Goal: Check status: Check status

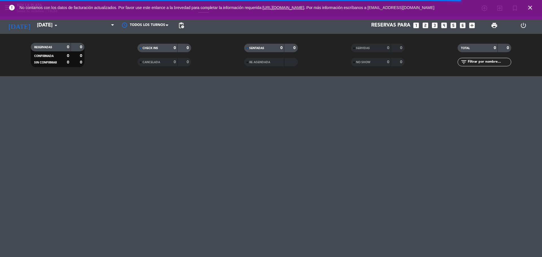
click at [528, 8] on icon "close" at bounding box center [530, 7] width 7 height 7
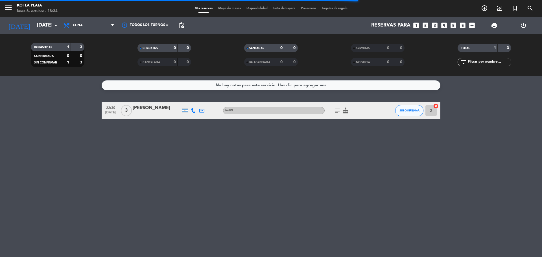
click at [335, 111] on icon "subject" at bounding box center [337, 110] width 7 height 7
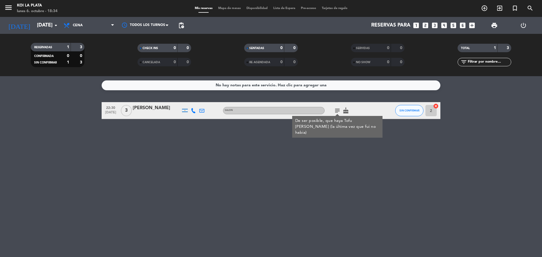
click at [345, 111] on icon "cake" at bounding box center [345, 110] width 7 height 7
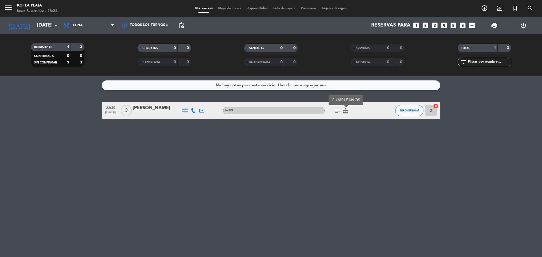
click at [337, 112] on icon "subject" at bounding box center [337, 110] width 7 height 7
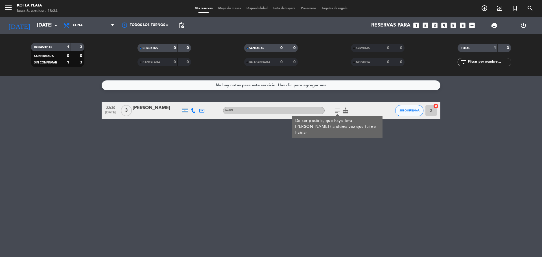
drag, startPoint x: 343, startPoint y: 177, endPoint x: 342, endPoint y: 180, distance: 2.9
click at [342, 178] on div "No hay notas para este servicio. Haz clic para agregar una 22:30 [DATE] 3 [PERS…" at bounding box center [271, 166] width 542 height 181
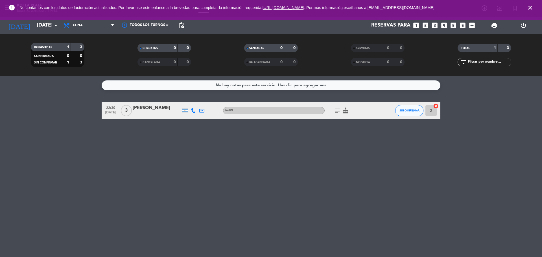
click at [255, 166] on div "No hay notas para este servicio. Haz clic para agregar una 22:30 [DATE] 3 [PERS…" at bounding box center [271, 166] width 542 height 181
click at [525, 115] on bookings-row "22:30 [DATE] 3 [PERSON_NAME] SALON subject cake SIN CONFIRMAR 2 cancel" at bounding box center [271, 110] width 542 height 17
click at [182, 162] on div "No hay notas para este servicio. Haz clic para agregar una 22:30 [DATE] 3 [PERS…" at bounding box center [271, 166] width 542 height 181
click at [194, 191] on div "No hay notas para este servicio. Haz clic para agregar una 22:30 [DATE] 3 [PERS…" at bounding box center [271, 166] width 542 height 181
click at [530, 163] on div "No hay notas para este servicio. Haz clic para agregar una 22:30 [DATE] 3 [PERS…" at bounding box center [271, 166] width 542 height 181
